Goal: Task Accomplishment & Management: Manage account settings

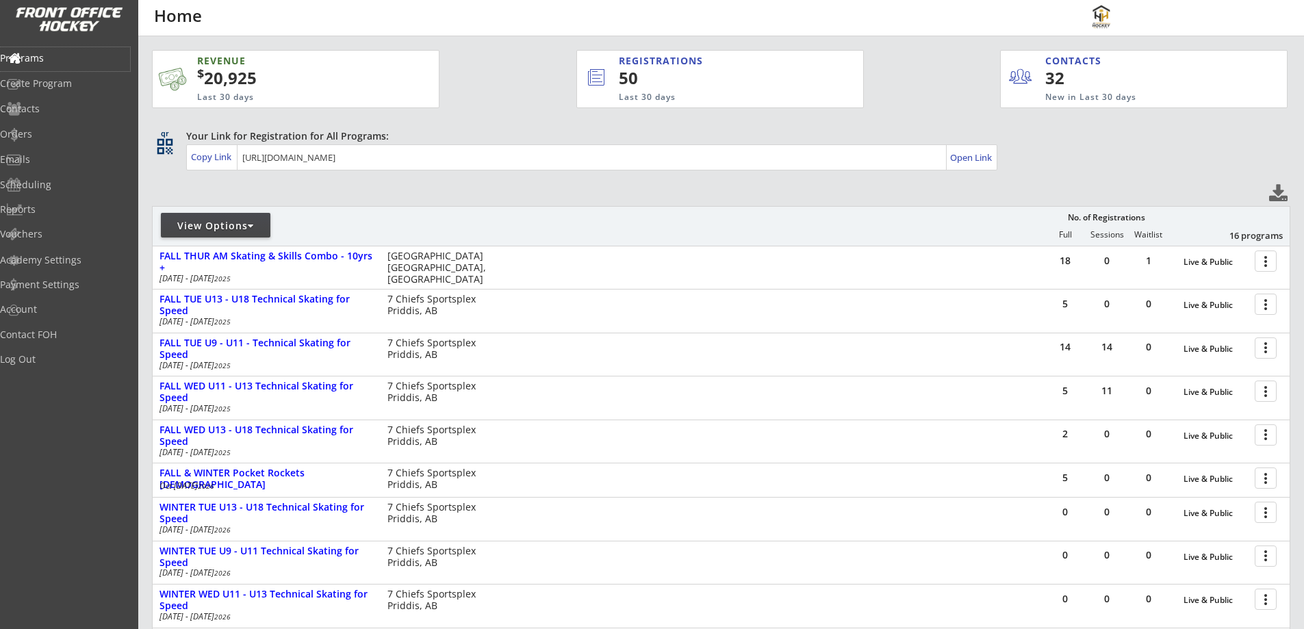
click at [211, 223] on div "View Options" at bounding box center [216, 226] width 110 height 14
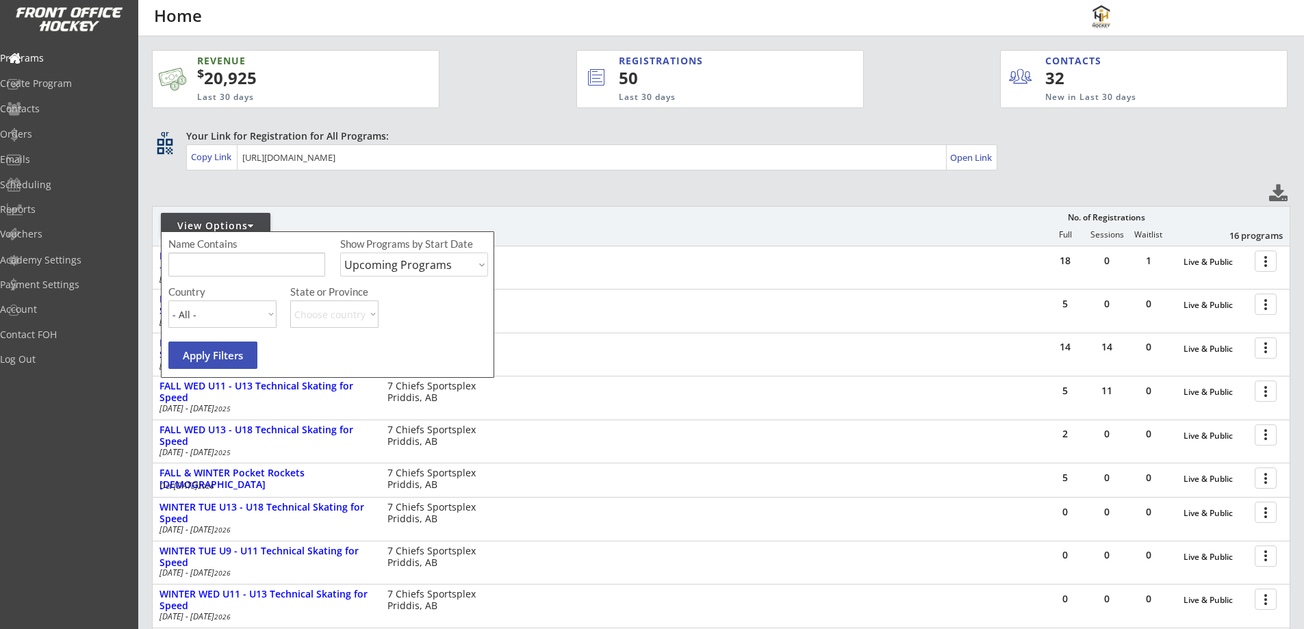
click at [401, 262] on select "Upcoming Programs Past Programs Specific Date Range" at bounding box center [414, 265] width 148 height 24
select select ""Past Programs""
click at [340, 253] on select "Upcoming Programs Past Programs Specific Date Range" at bounding box center [414, 265] width 148 height 24
click at [392, 203] on div "REVENUE $ 20,925 Last 30 days REGISTRATIONS 50 Last 30 days CONTACTS 32 New in …" at bounding box center [721, 425] width 1139 height 778
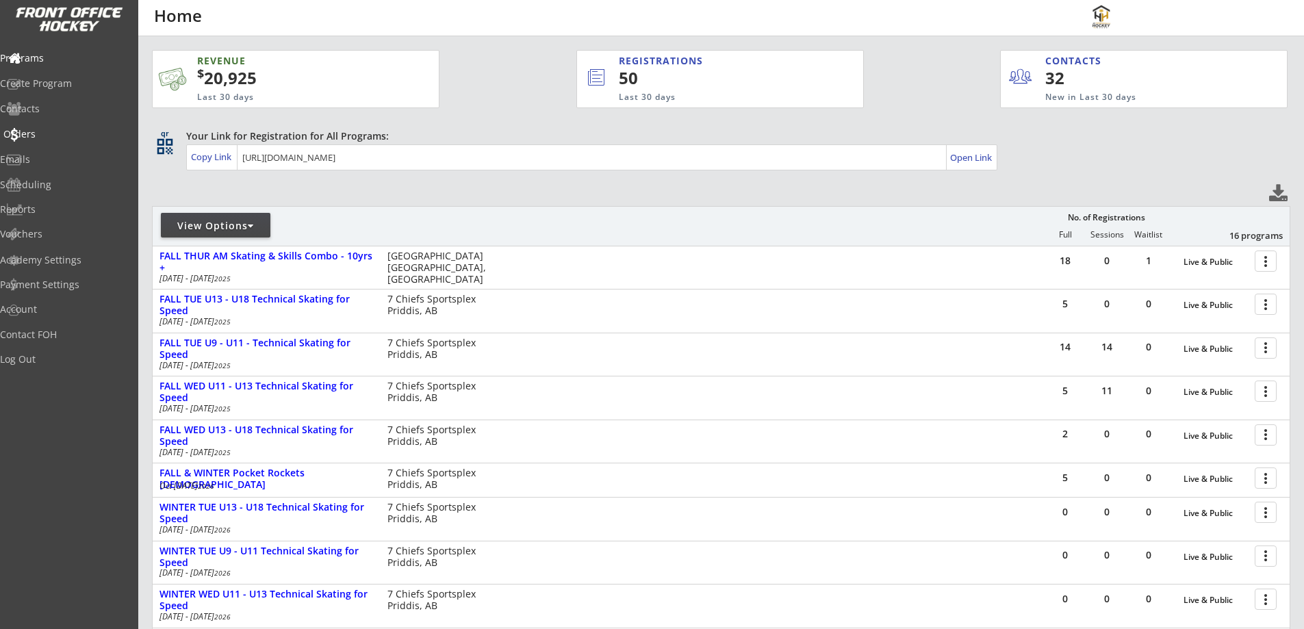
click at [49, 132] on div "Orders" at bounding box center [64, 134] width 123 height 10
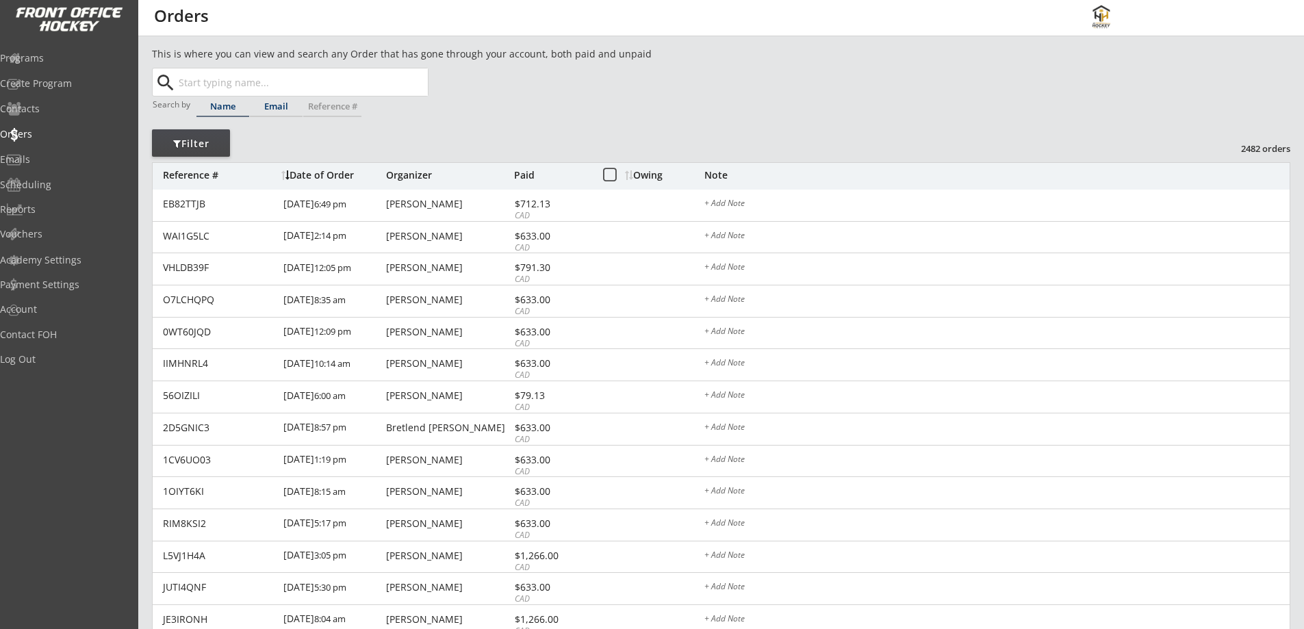
drag, startPoint x: 277, startPoint y: 106, endPoint x: 281, endPoint y: 97, distance: 9.5
click at [278, 106] on div "Email" at bounding box center [276, 106] width 53 height 9
click at [288, 82] on input "text" at bounding box center [302, 81] width 252 height 27
paste input "[EMAIL_ADDRESS][DOMAIN_NAME]"
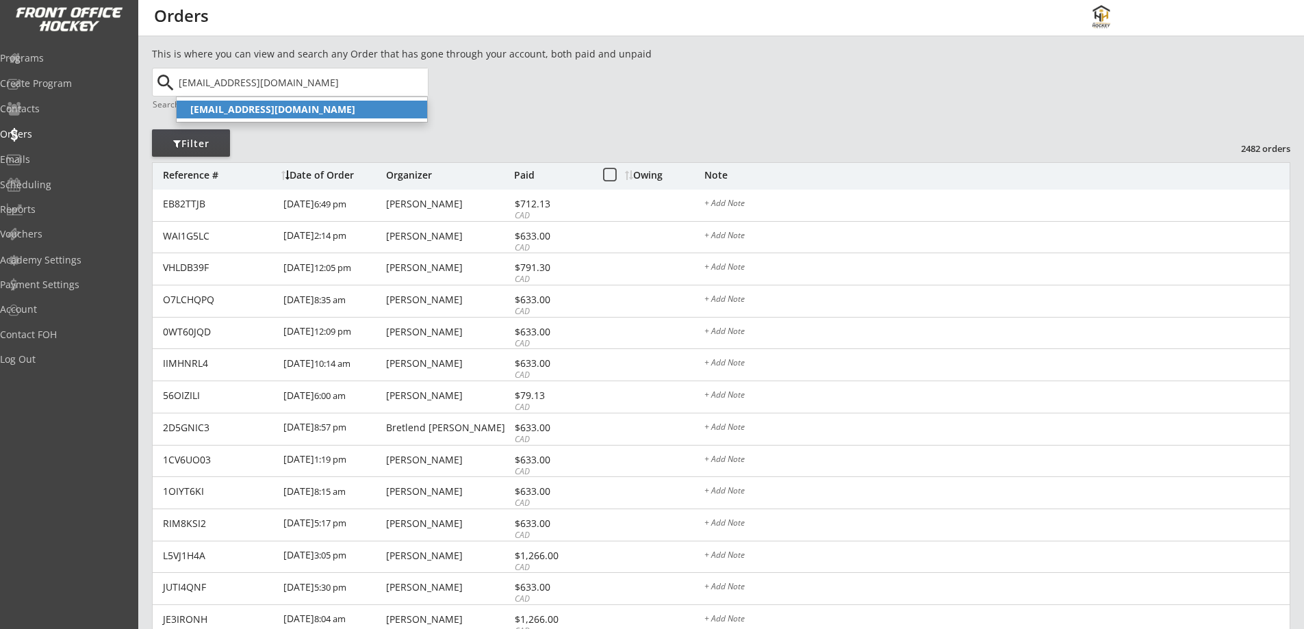
click at [288, 112] on strong "[EMAIL_ADDRESS][DOMAIN_NAME]" at bounding box center [272, 109] width 165 height 13
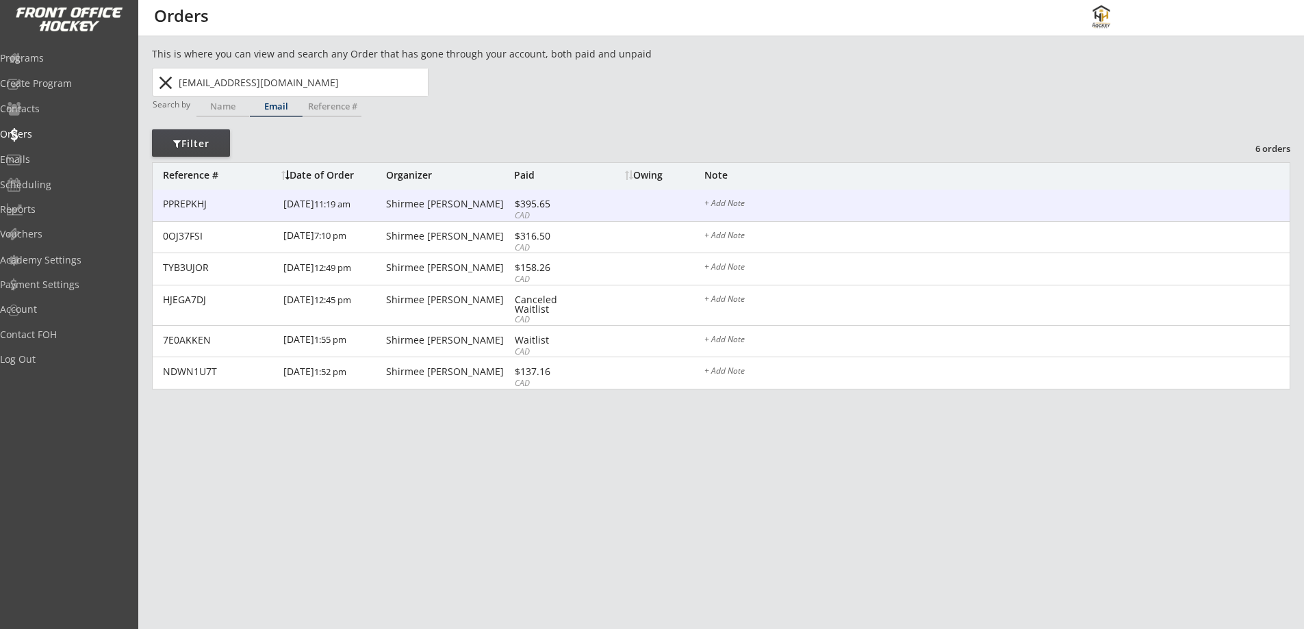
type input "[EMAIL_ADDRESS][DOMAIN_NAME]"
click at [309, 203] on div "[DATE] 11:19 am" at bounding box center [332, 205] width 99 height 31
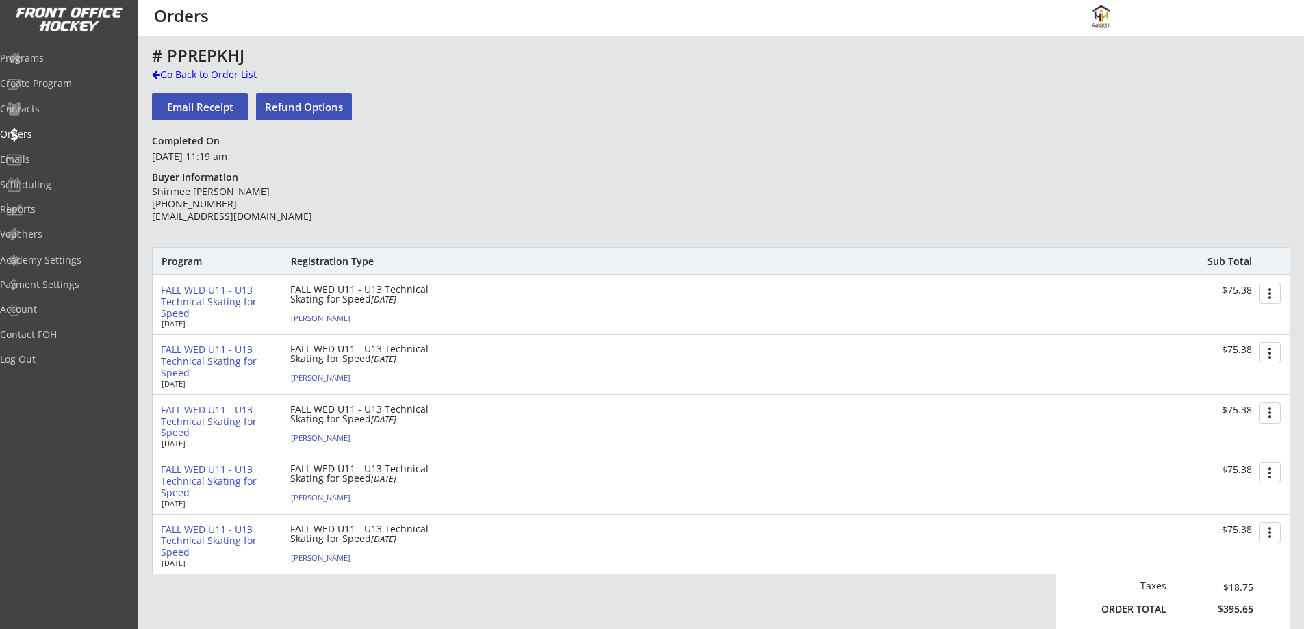
click at [165, 78] on div "Go Back to Order List" at bounding box center [222, 75] width 141 height 14
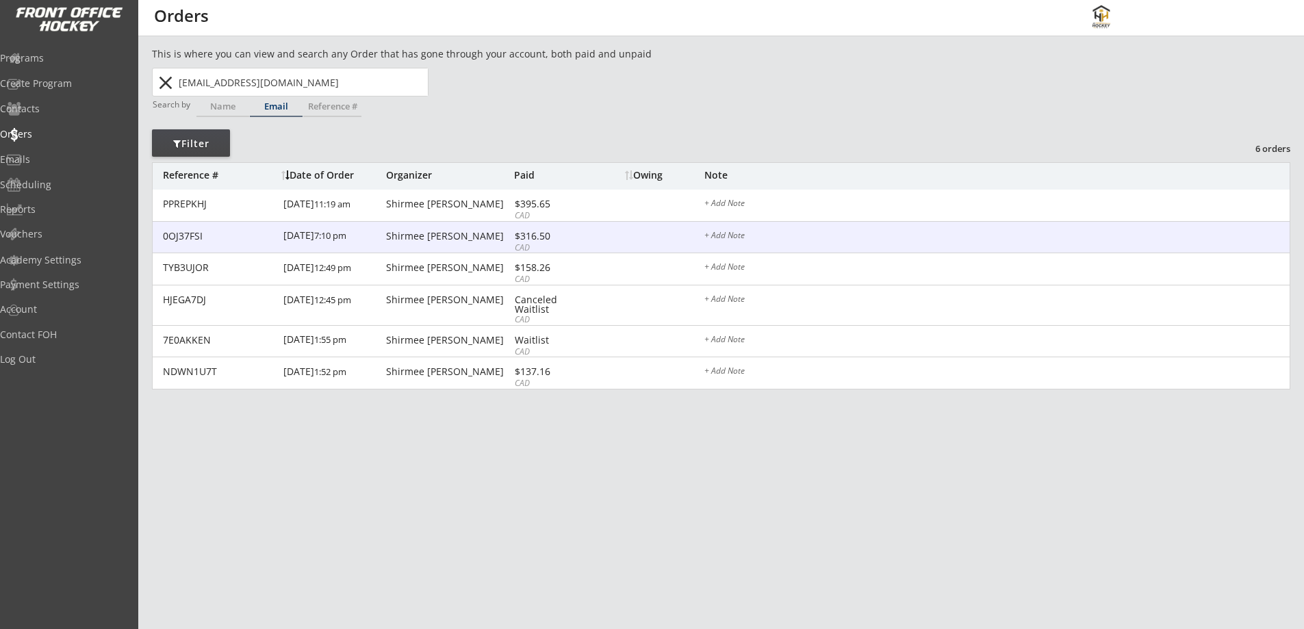
click at [408, 232] on div "Shirmee [PERSON_NAME]" at bounding box center [448, 236] width 125 height 10
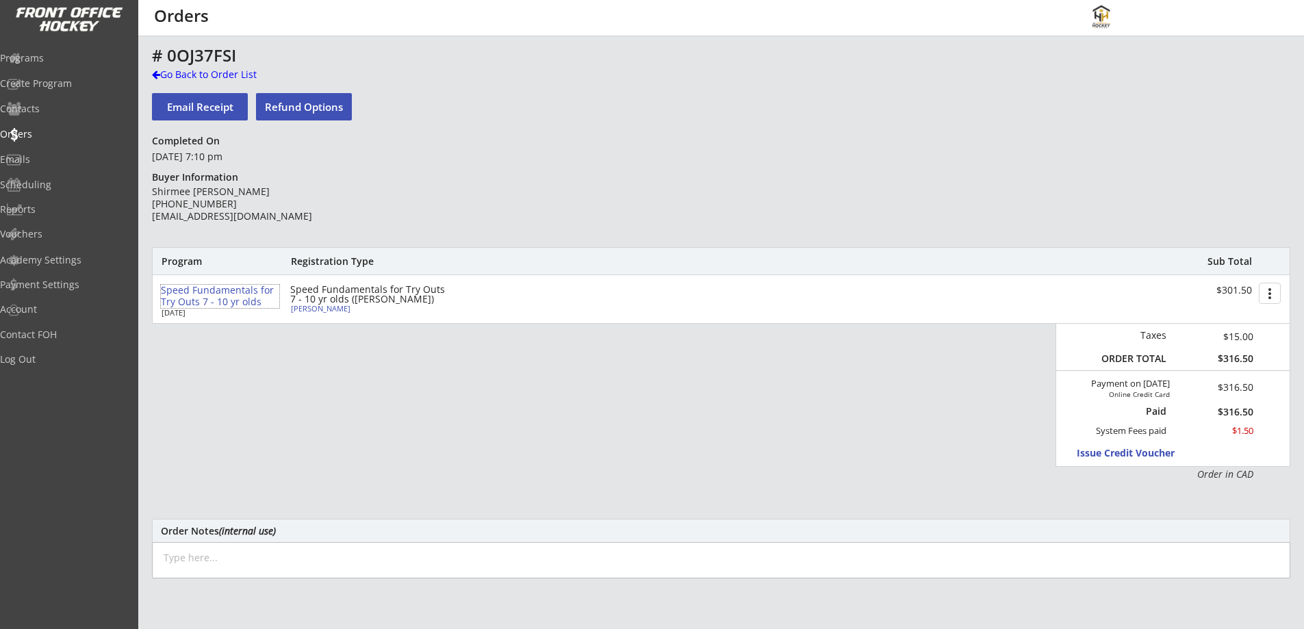
click at [199, 297] on div "Speed Fundamentals for Try Outs 7 - 10 yr olds" at bounding box center [220, 296] width 118 height 23
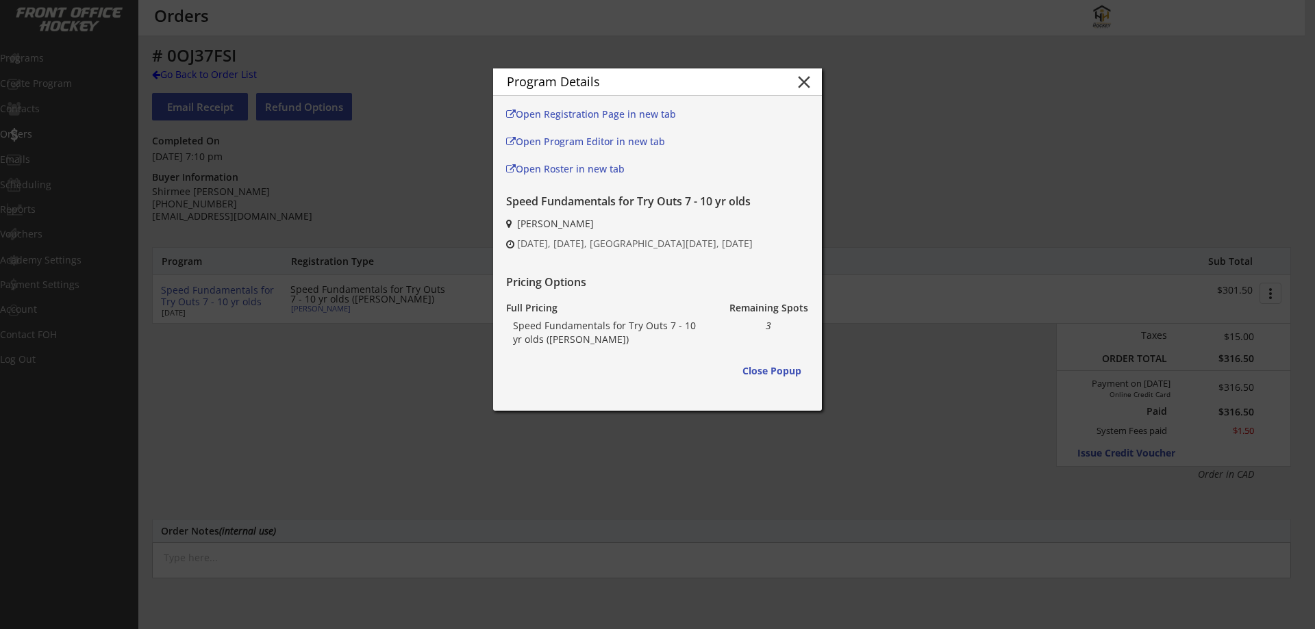
click at [435, 227] on div at bounding box center [657, 314] width 1315 height 629
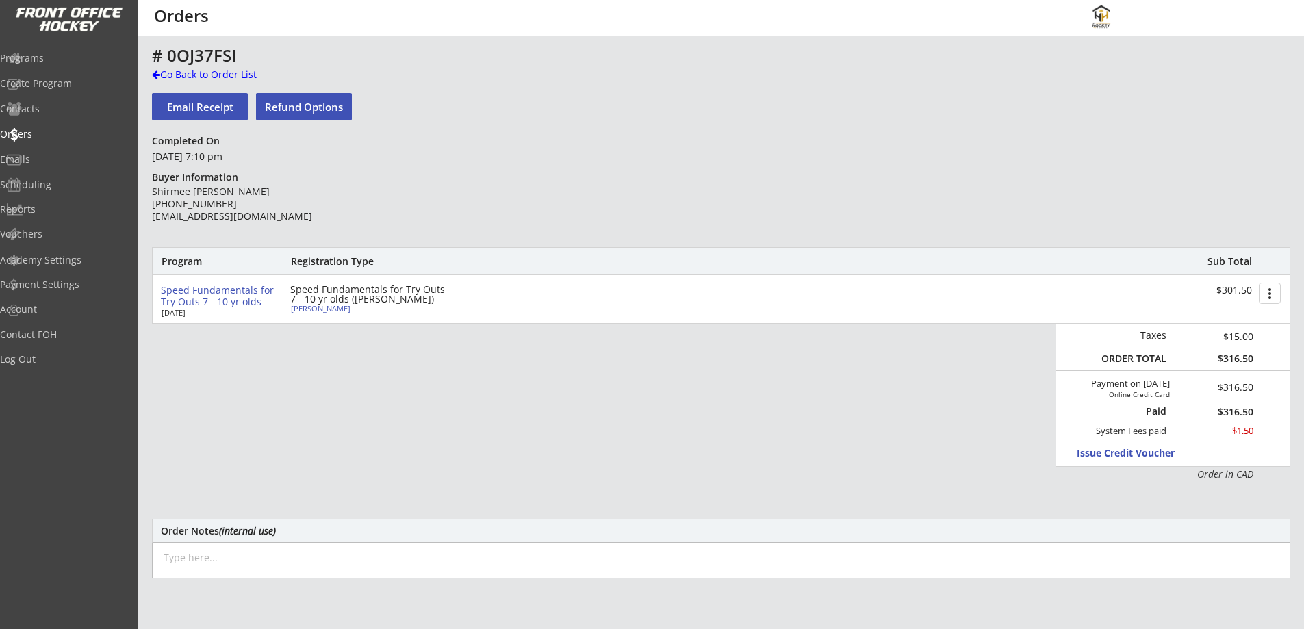
drag, startPoint x: 213, startPoint y: 294, endPoint x: 250, endPoint y: 292, distance: 37.1
click at [213, 295] on div "Speed Fundamentals for Try Outs 7 - 10 yr olds" at bounding box center [220, 296] width 118 height 23
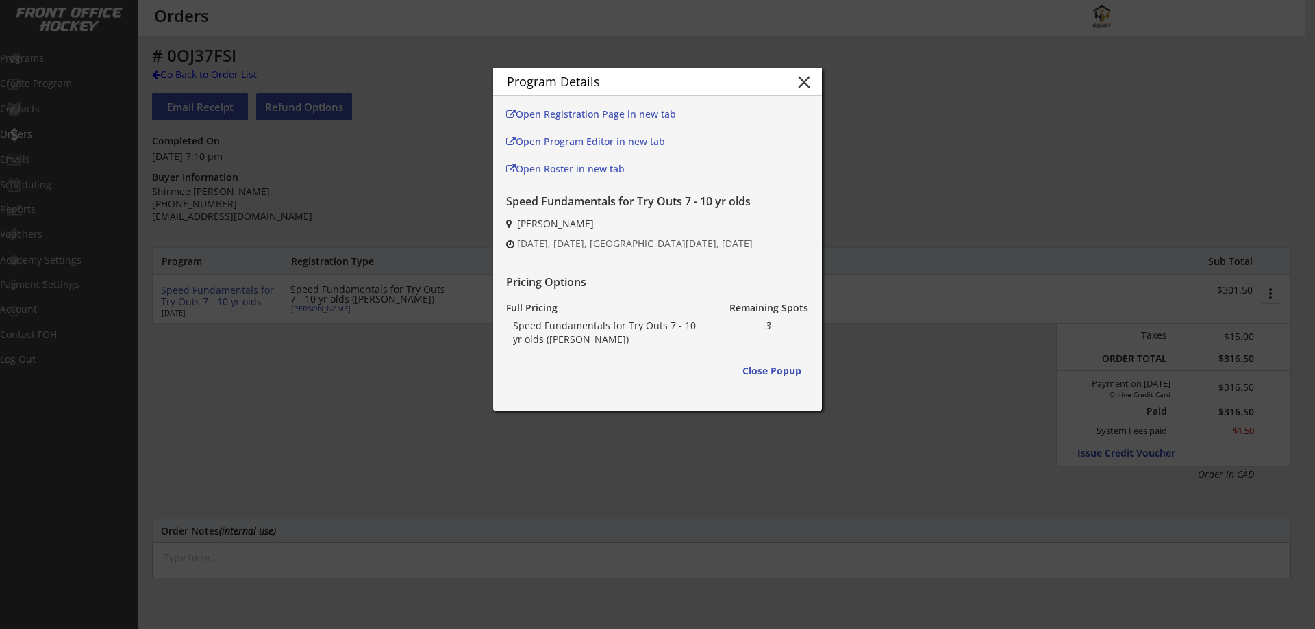
click at [575, 134] on link "Open Program Editor in new tab" at bounding box center [596, 143] width 181 height 21
click at [759, 370] on button "Close Popup" at bounding box center [771, 370] width 73 height 27
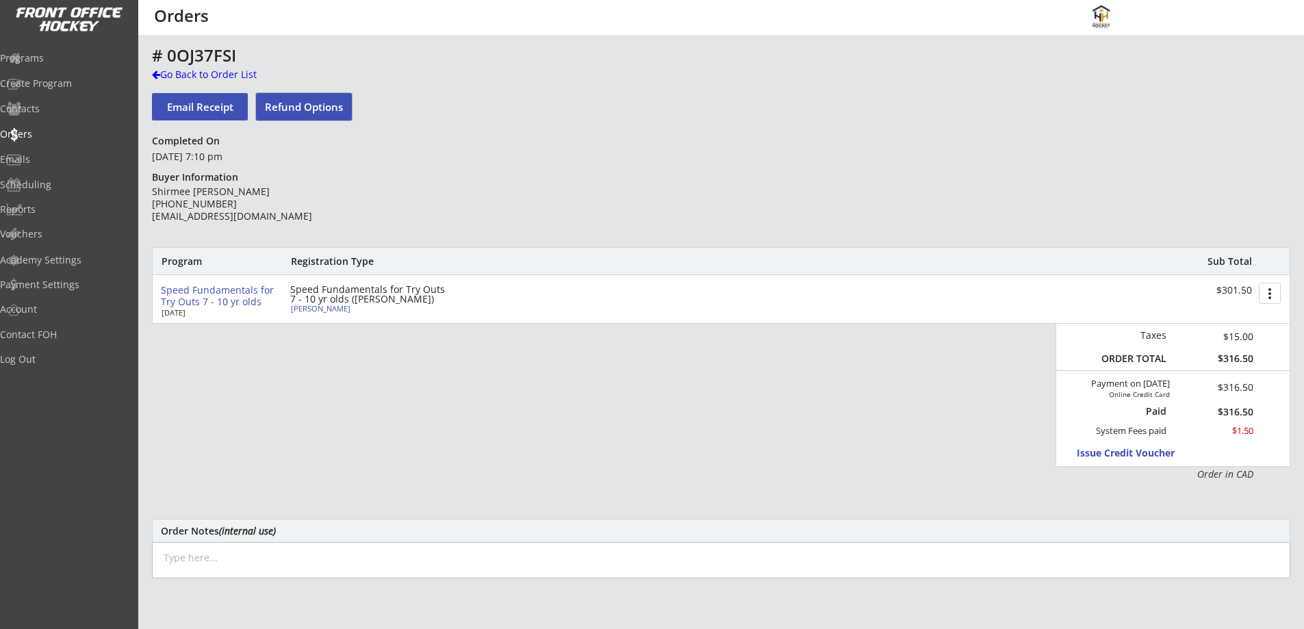
click at [321, 113] on button "Refund Options" at bounding box center [304, 106] width 96 height 27
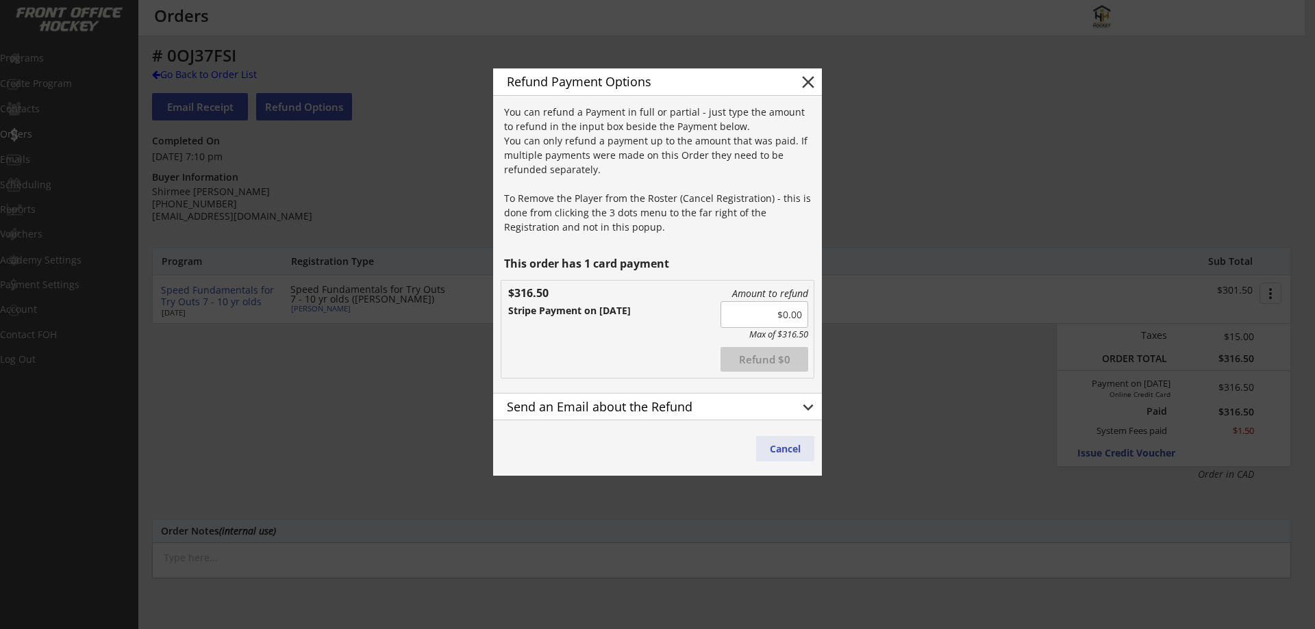
click at [785, 445] on button "Cancel" at bounding box center [785, 448] width 58 height 25
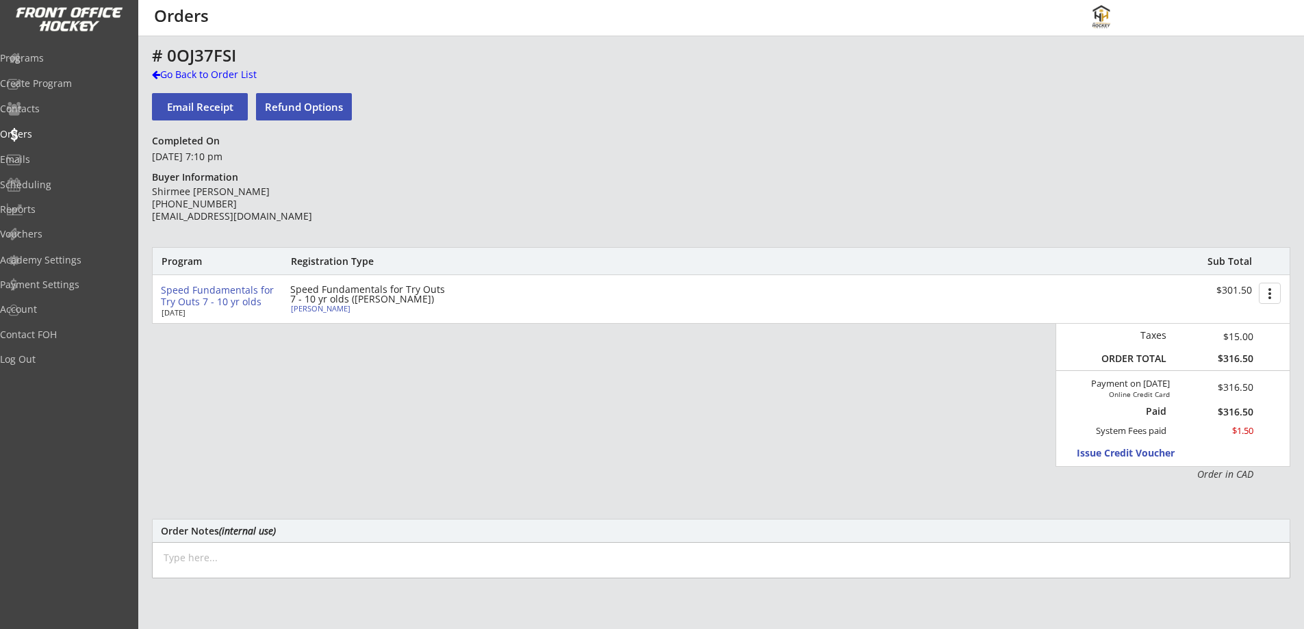
click at [1271, 292] on button "more_vert" at bounding box center [1270, 293] width 22 height 21
click at [1019, 266] on div "Program Registration Type Sub Total" at bounding box center [721, 261] width 1137 height 27
click at [303, 103] on button "Refund Options" at bounding box center [304, 106] width 96 height 27
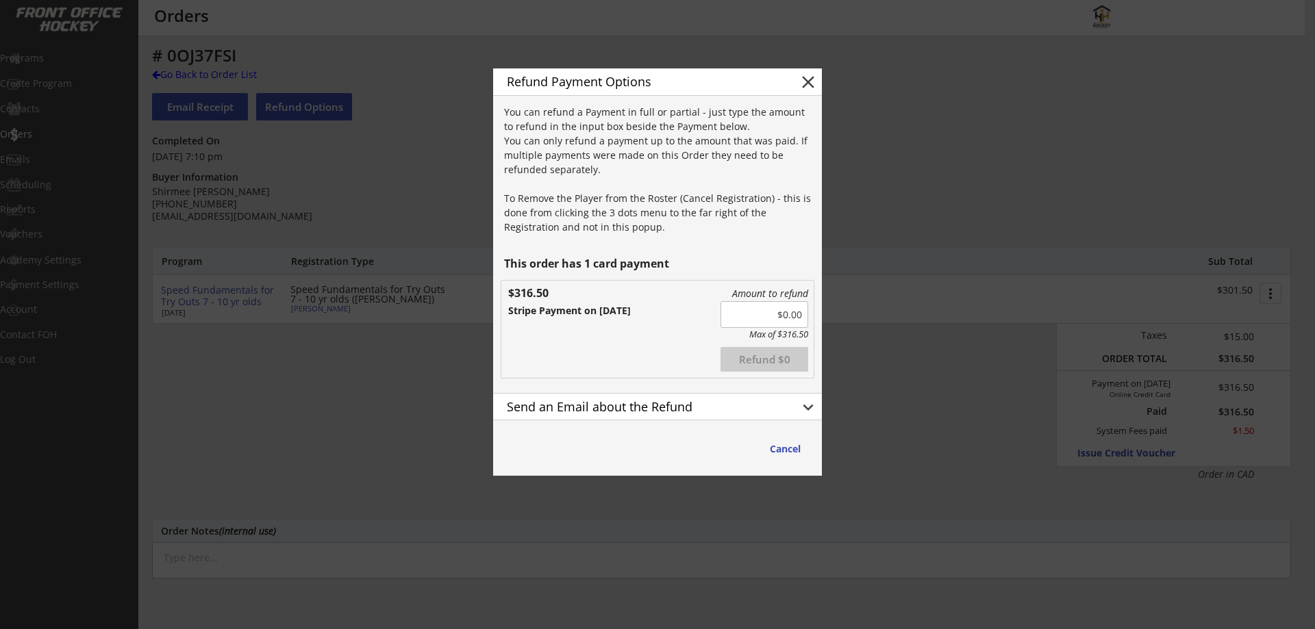
click at [786, 315] on input "input" at bounding box center [764, 314] width 88 height 27
click at [783, 318] on input "input" at bounding box center [764, 314] width 88 height 27
type input "$6.00"
click at [648, 401] on div "Send an Email about the Refund" at bounding box center [642, 407] width 270 height 12
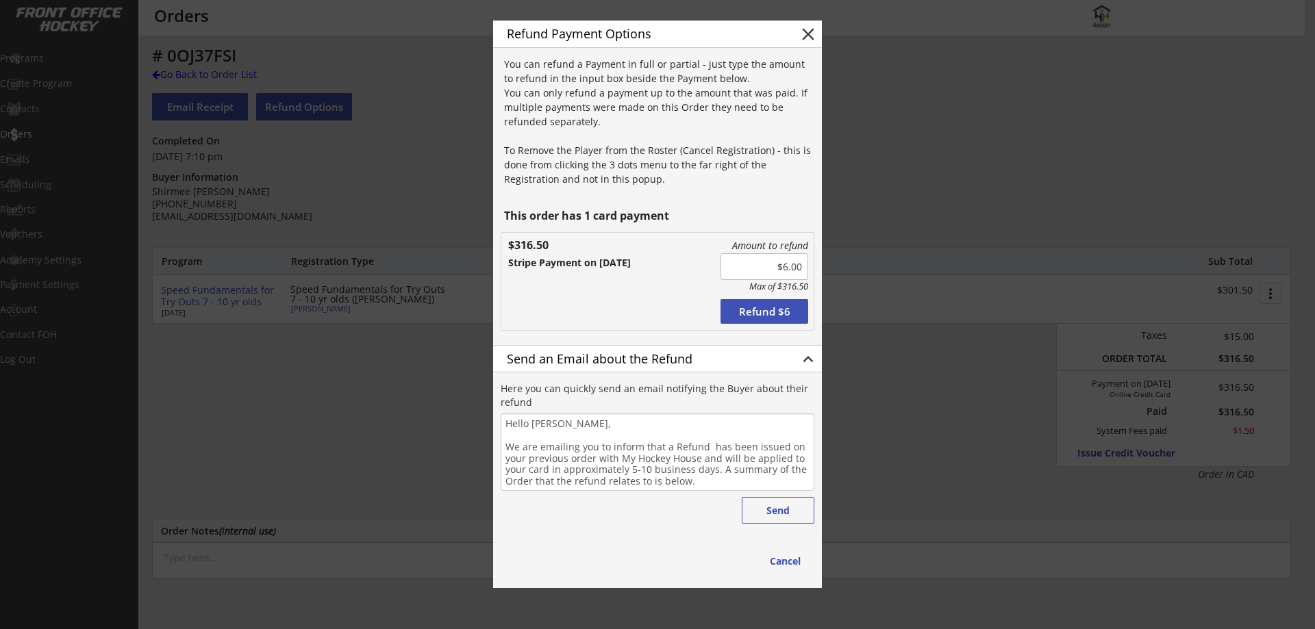
click at [720, 485] on textarea "Hello [PERSON_NAME], We are emailing you to inform that a Refund has been issue…" at bounding box center [658, 452] width 314 height 77
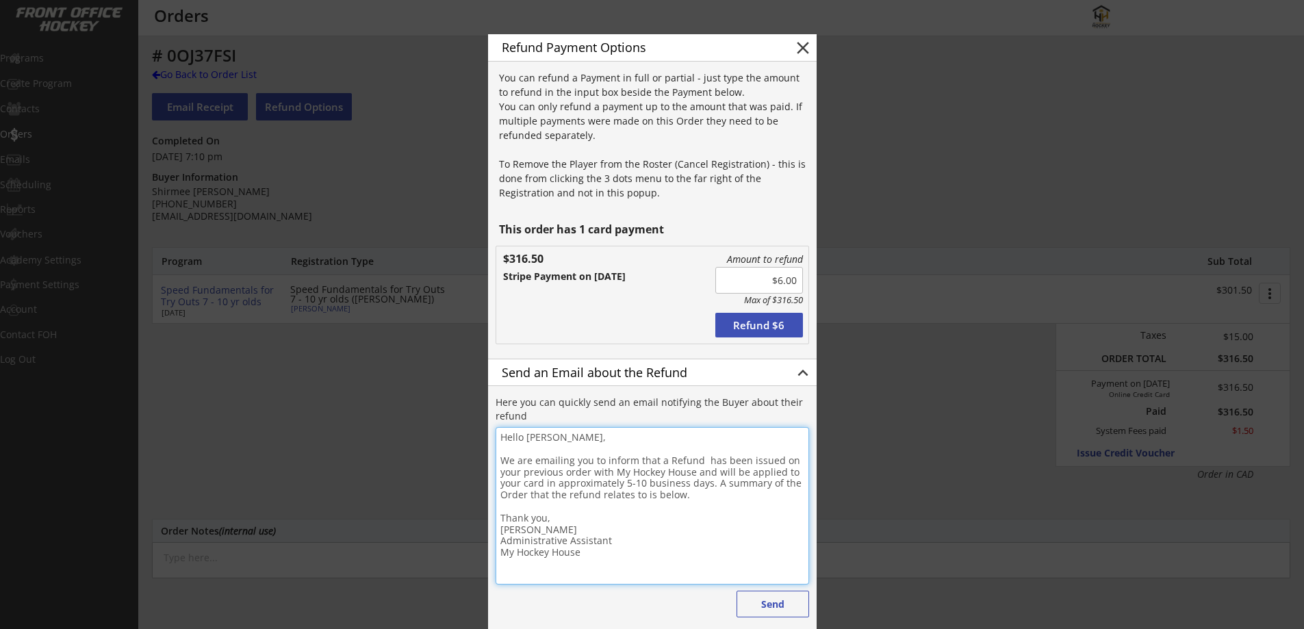
type textarea "Hello [PERSON_NAME], We are emailing you to inform that a Refund has been issue…"
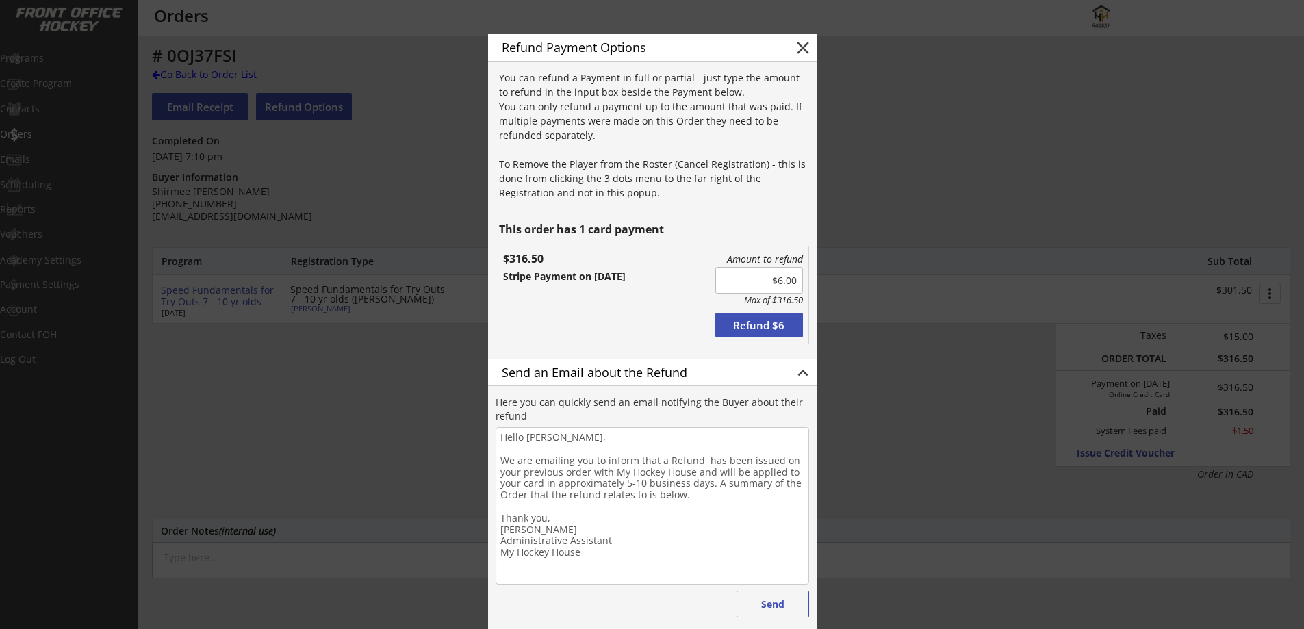
click at [783, 281] on input "input" at bounding box center [759, 280] width 88 height 27
click at [789, 607] on button "Send" at bounding box center [773, 604] width 73 height 27
click at [775, 603] on button "Send" at bounding box center [773, 604] width 73 height 27
click at [742, 324] on button "Refund $60" at bounding box center [759, 325] width 88 height 25
type input "$0.00"
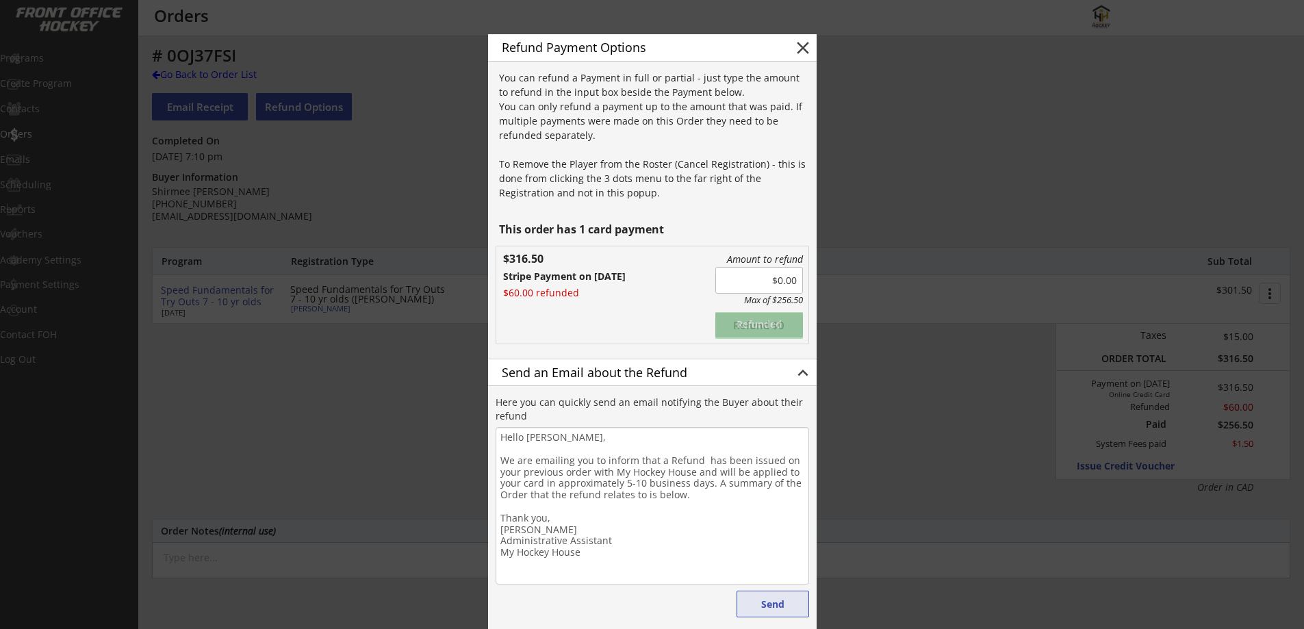
click at [772, 605] on button "Send" at bounding box center [773, 604] width 73 height 27
click at [802, 42] on button "close" at bounding box center [803, 48] width 21 height 21
type textarea "Hello , We are emailing you to inform that a Refund has been issued on your pre…"
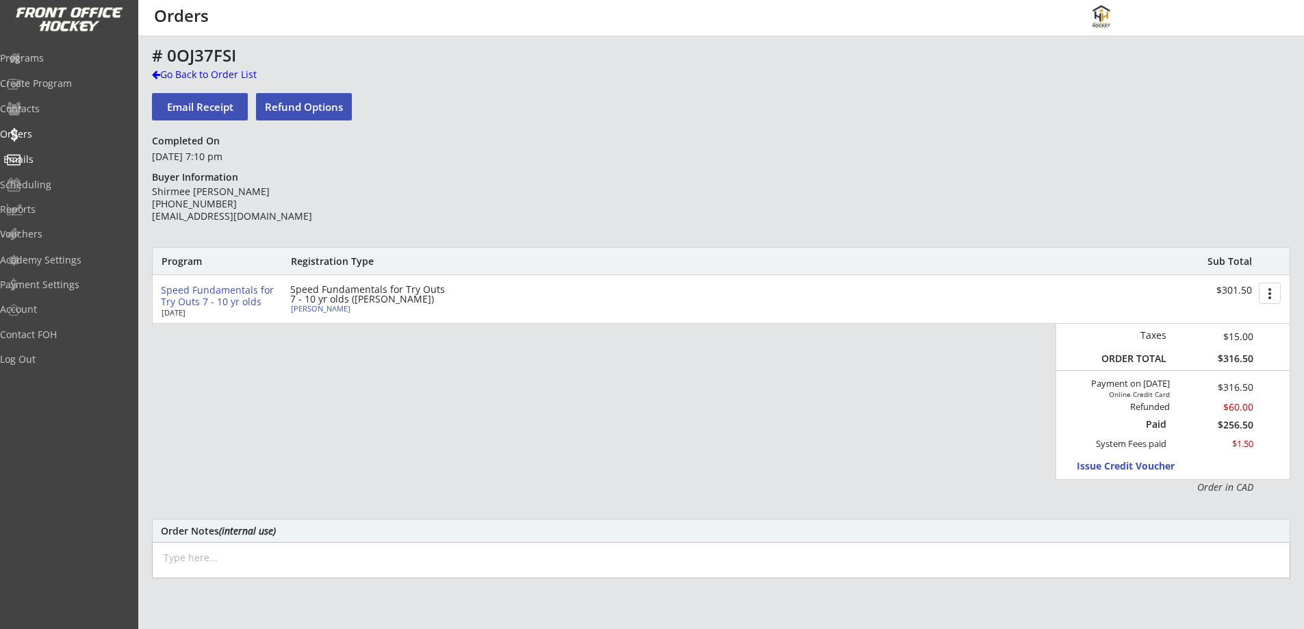
click at [45, 152] on div "Emails" at bounding box center [65, 161] width 130 height 24
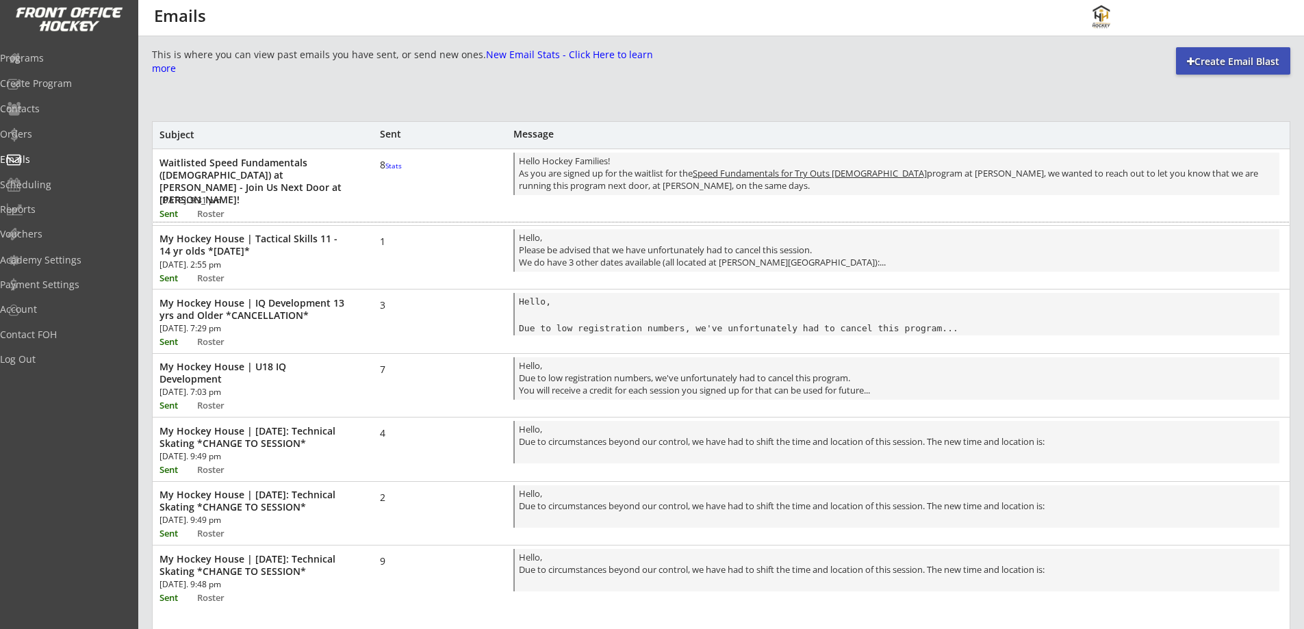
click at [385, 170] on font "Stats" at bounding box center [393, 166] width 16 height 10
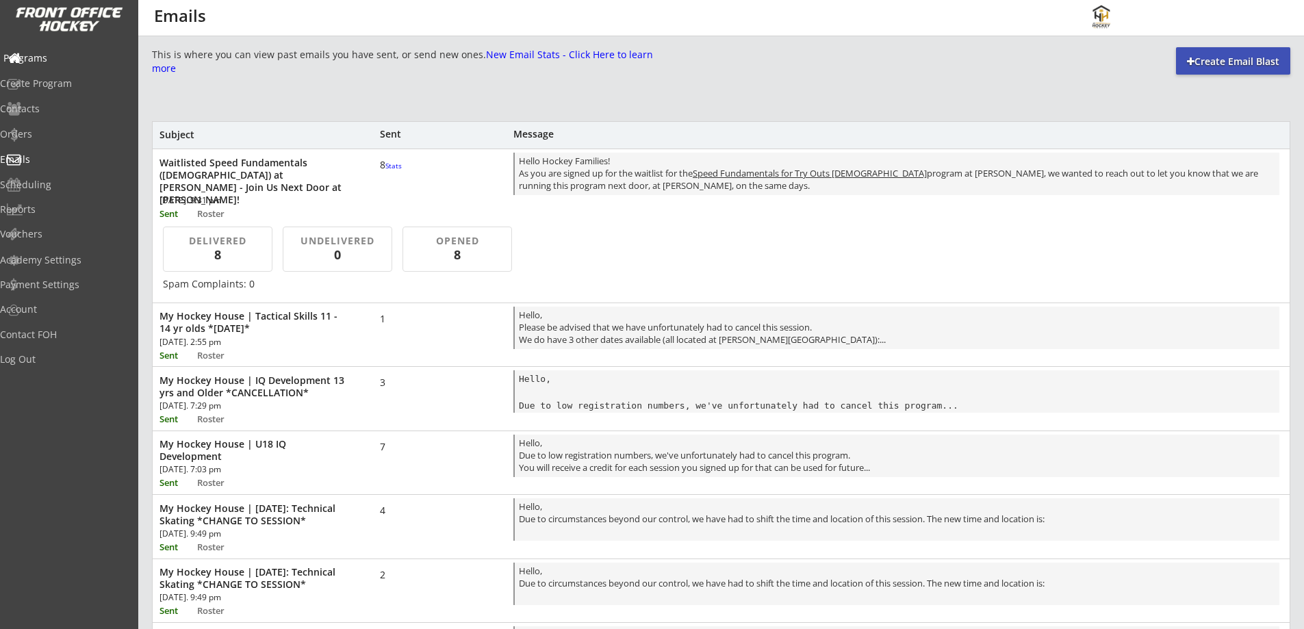
click at [63, 56] on div "Programs" at bounding box center [64, 58] width 123 height 10
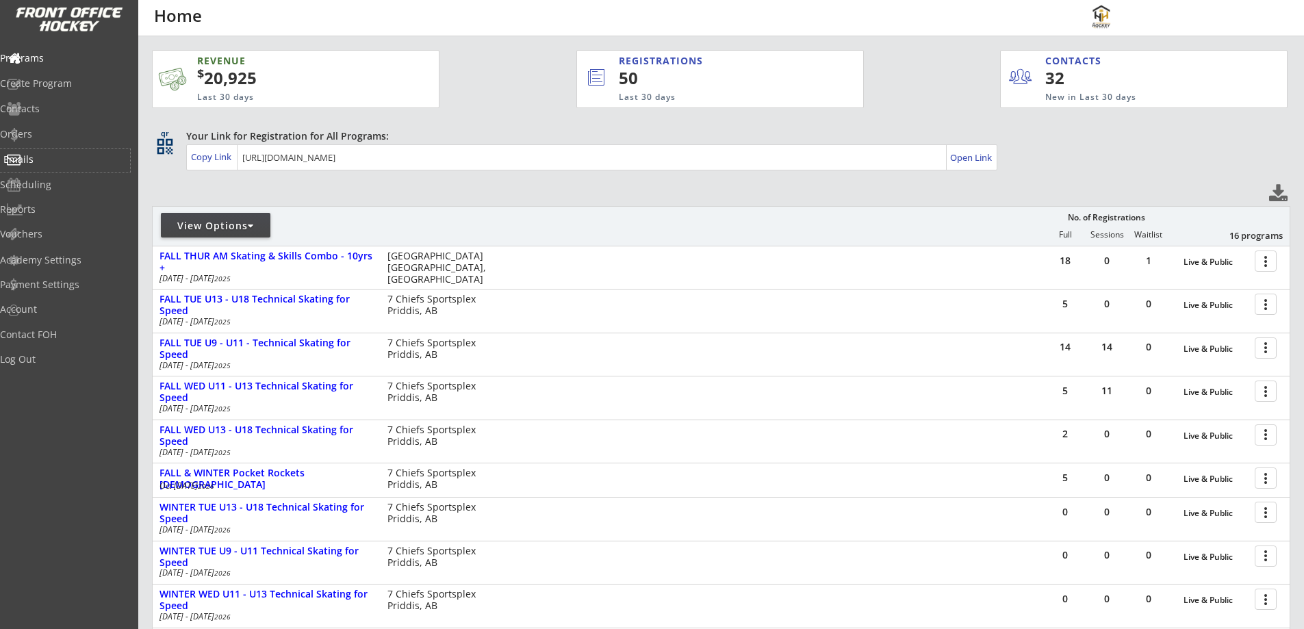
click at [58, 155] on div "Emails" at bounding box center [64, 160] width 123 height 10
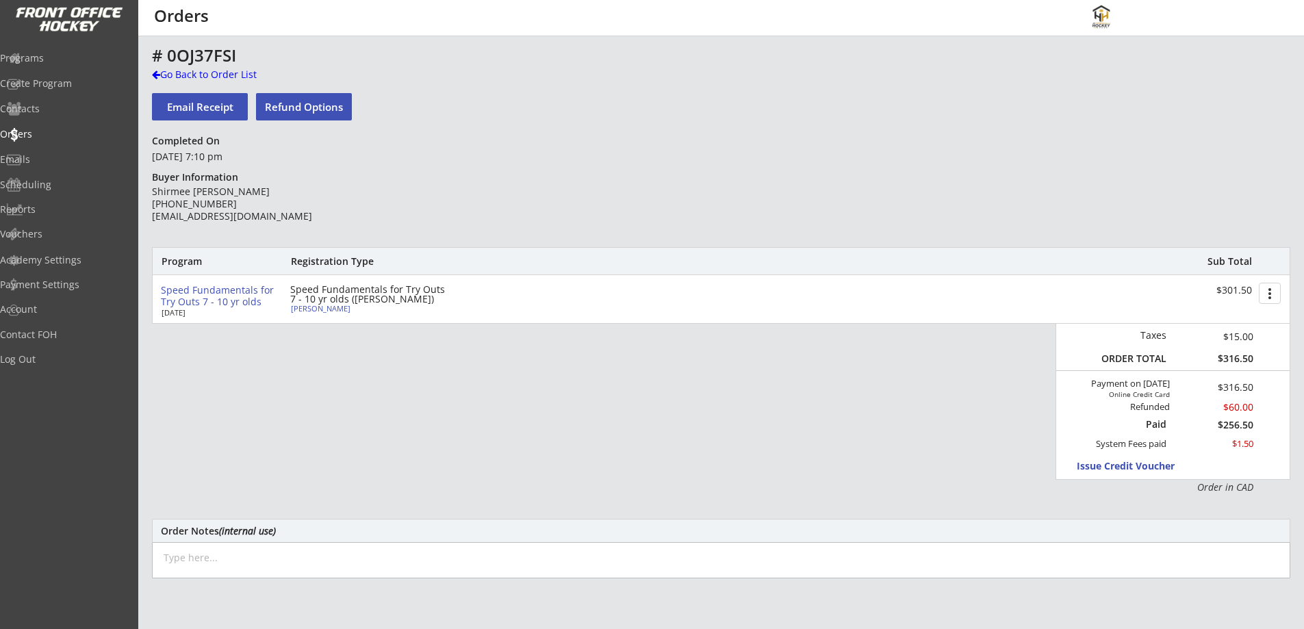
click at [217, 559] on textarea at bounding box center [721, 560] width 1139 height 36
type textarea "[DATE]: Refunded $60 as the price of the program was incorrect and she overpaid…"
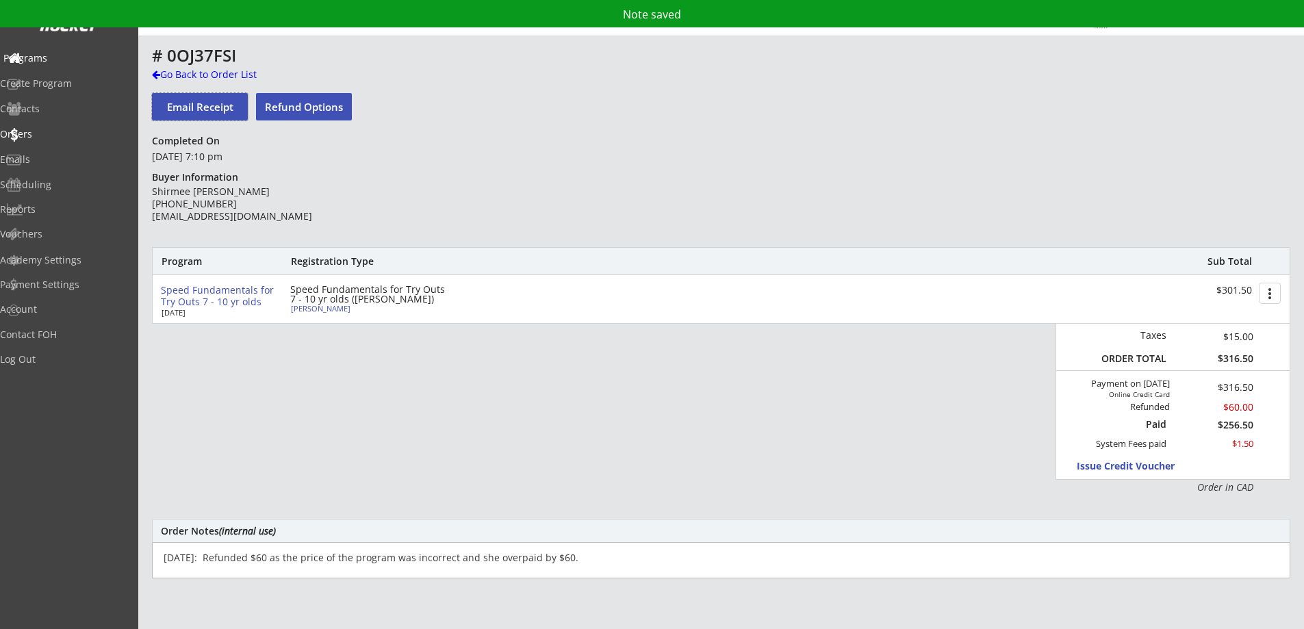
click at [63, 58] on div "Programs" at bounding box center [64, 58] width 123 height 10
